Goal: Task Accomplishment & Management: Manage account settings

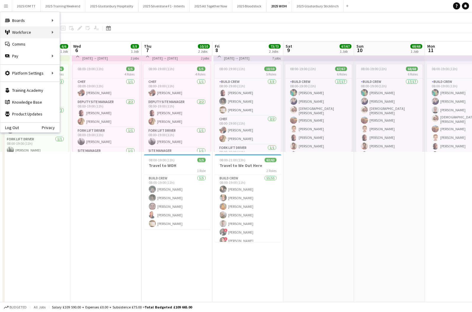
scroll to position [12, 0]
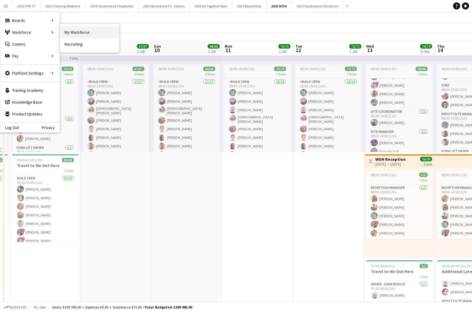
click at [69, 32] on link "My Workforce" at bounding box center [89, 32] width 59 height 12
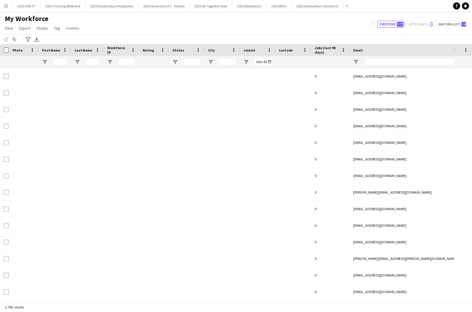
type input "***"
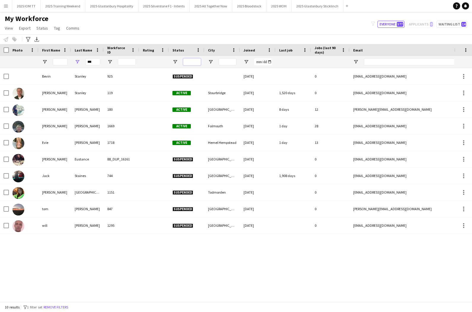
click at [194, 64] on input "Status Filter Input" at bounding box center [192, 61] width 18 height 7
click at [184, 52] on div "Status" at bounding box center [182, 50] width 21 height 9
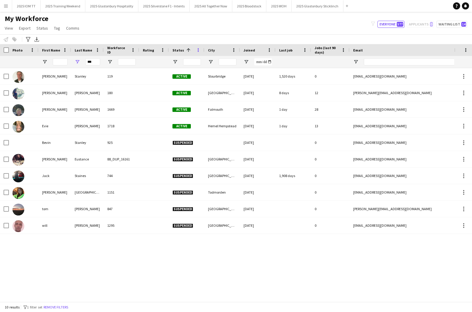
click at [196, 49] on span at bounding box center [198, 49] width 5 height 5
click at [186, 49] on span at bounding box center [188, 49] width 5 height 5
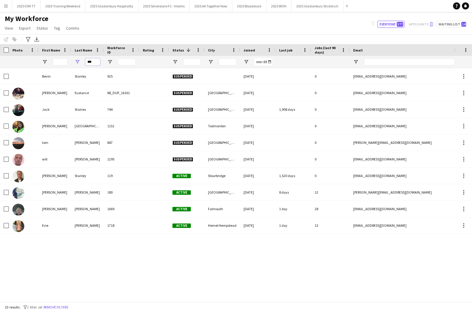
click at [94, 61] on input "***" at bounding box center [92, 61] width 15 height 7
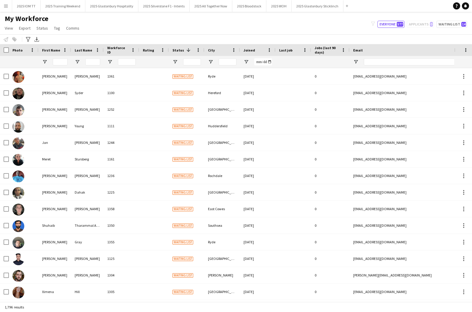
click at [179, 49] on span "Status" at bounding box center [178, 50] width 12 height 4
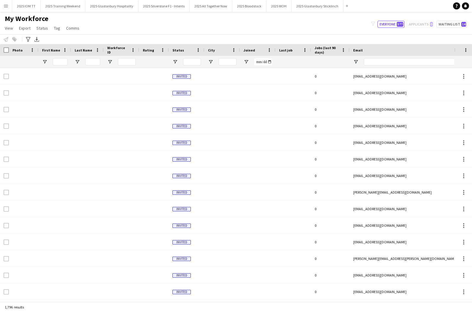
click at [178, 49] on span "Status" at bounding box center [178, 50] width 12 height 4
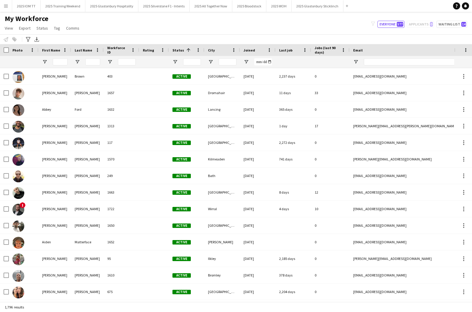
click at [178, 49] on span "Status" at bounding box center [178, 50] width 12 height 4
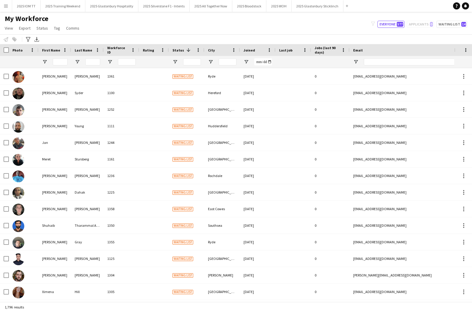
click at [178, 49] on span "Status" at bounding box center [178, 50] width 12 height 4
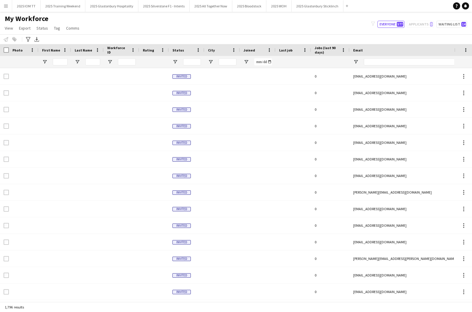
click at [178, 49] on span "Status" at bounding box center [178, 50] width 12 height 4
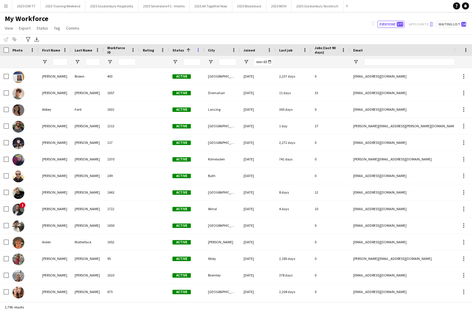
click at [197, 48] on span at bounding box center [198, 49] width 5 height 5
click at [12, 29] on span "View" at bounding box center [9, 27] width 8 height 5
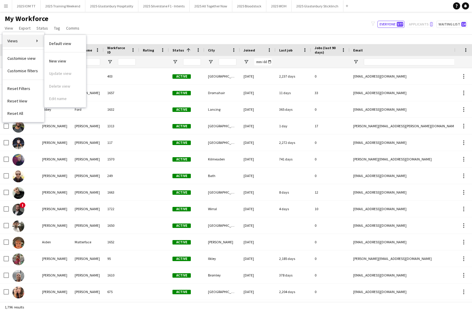
click at [36, 40] on link "Views" at bounding box center [23, 41] width 41 height 12
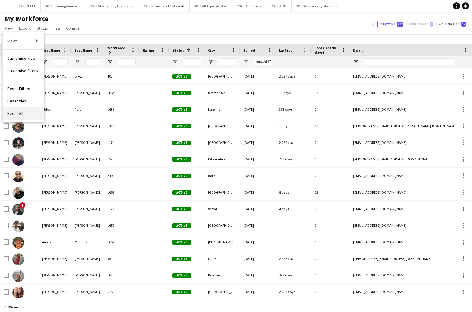
click at [28, 108] on link "Reset All" at bounding box center [23, 113] width 41 height 12
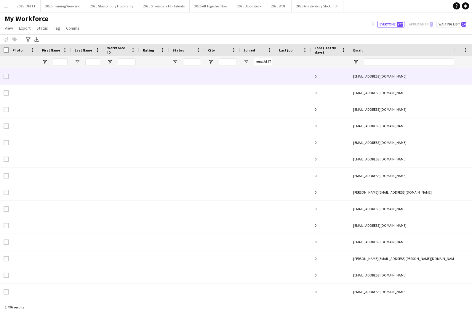
type input "**********"
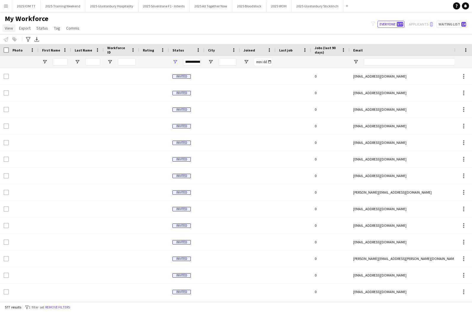
click at [10, 29] on span "View" at bounding box center [9, 27] width 8 height 5
click at [160, 24] on div "My Workforce View Views Default view New view Update view Delete view Edit name…" at bounding box center [236, 24] width 472 height 20
click at [193, 62] on div "**********" at bounding box center [192, 61] width 18 height 7
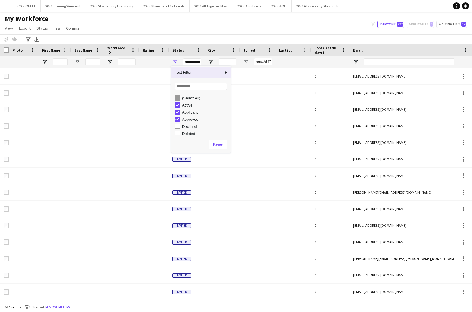
click at [193, 62] on div "**********" at bounding box center [192, 61] width 18 height 7
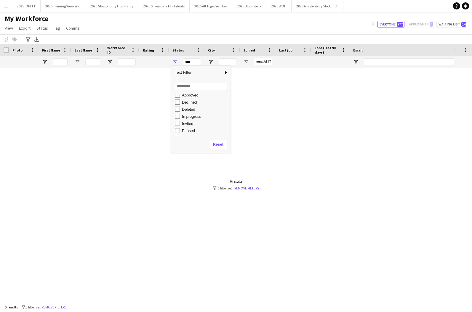
scroll to position [28, 0]
type input "**********"
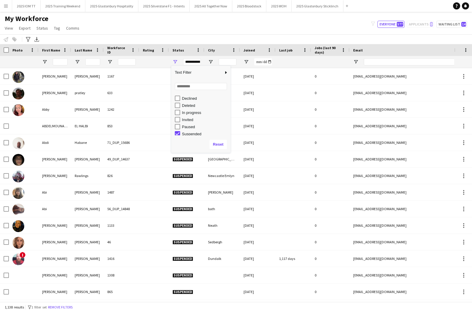
scroll to position [30, 0]
click at [192, 36] on div "Notify workforce Add to tag Select at least one crew to tag him or her. Advance…" at bounding box center [236, 39] width 472 height 10
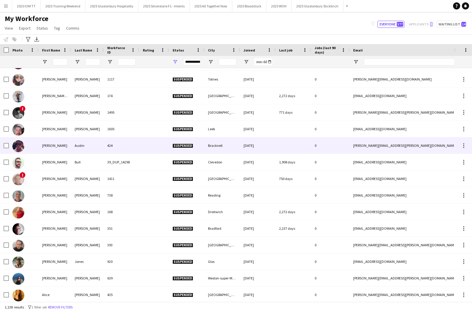
scroll to position [0, 0]
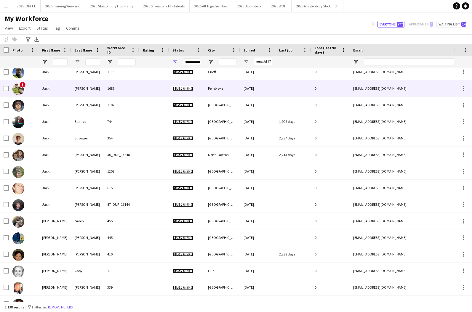
click at [143, 89] on div at bounding box center [154, 88] width 30 height 16
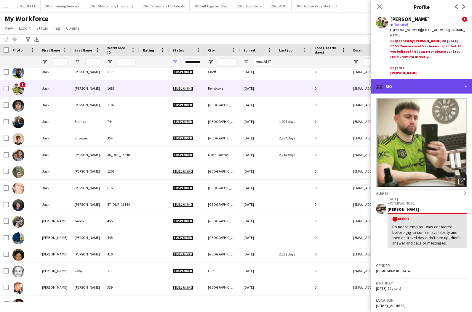
click at [440, 81] on div "profile Bio" at bounding box center [421, 86] width 101 height 14
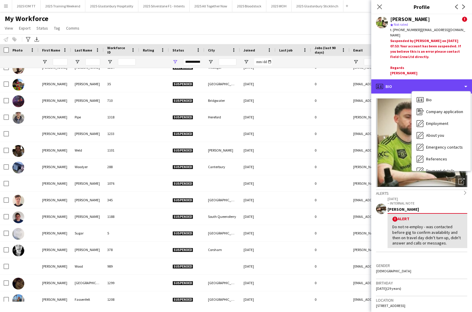
scroll to position [8416, 0]
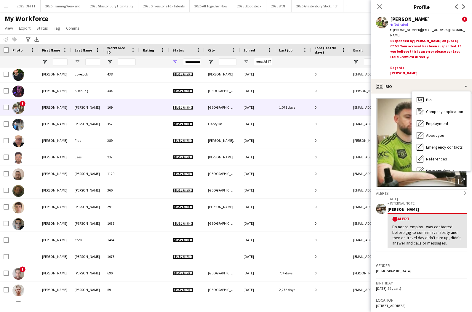
click at [299, 114] on div "1,078 days" at bounding box center [294, 107] width 36 height 16
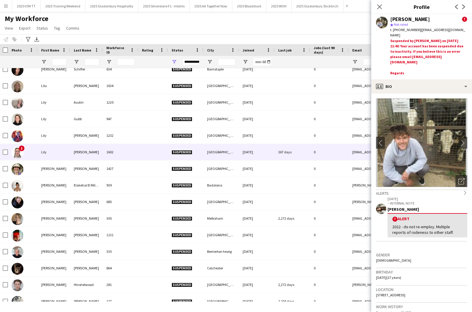
click at [291, 153] on div "367 days" at bounding box center [293, 152] width 36 height 16
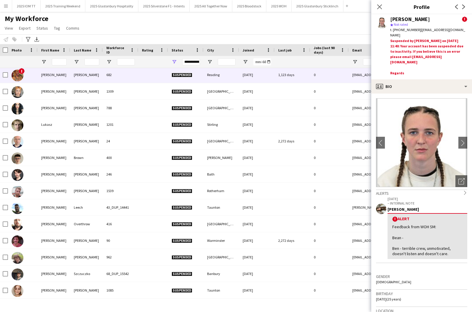
click at [141, 76] on div at bounding box center [153, 75] width 30 height 16
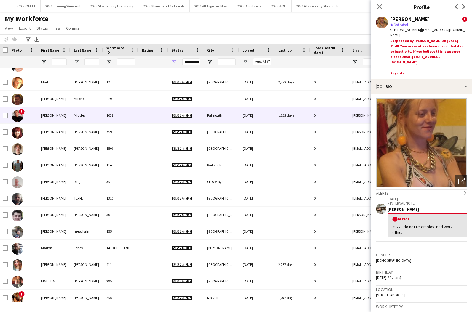
click at [130, 117] on div "1037" at bounding box center [121, 115] width 36 height 16
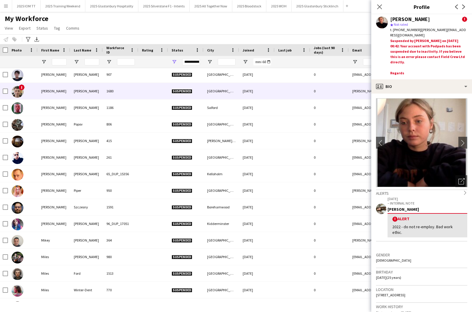
click at [142, 98] on div at bounding box center [153, 91] width 30 height 16
